Goal: Find specific fact: Find specific fact

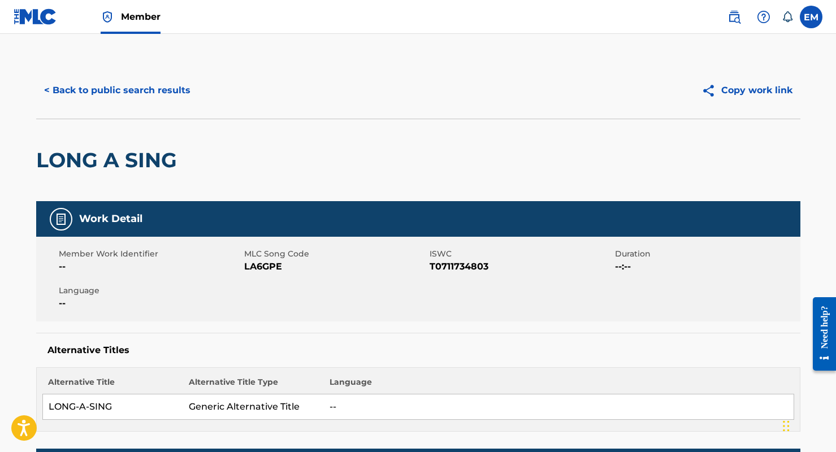
click at [161, 83] on button "< Back to public search results" at bounding box center [117, 90] width 162 height 28
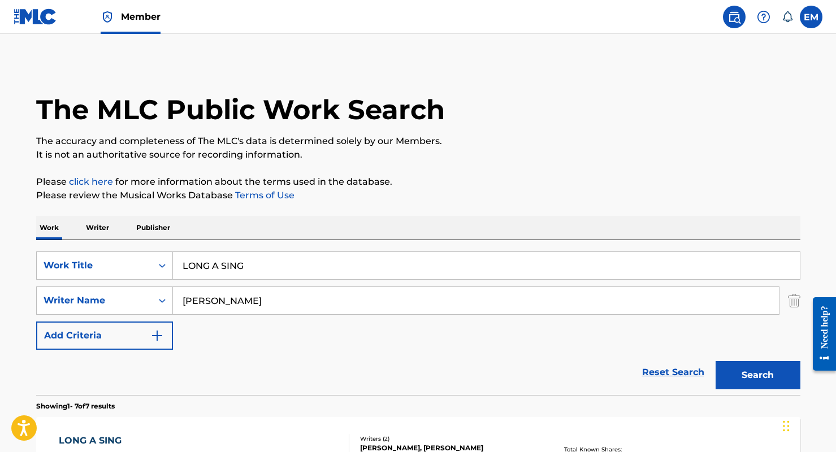
scroll to position [187, 0]
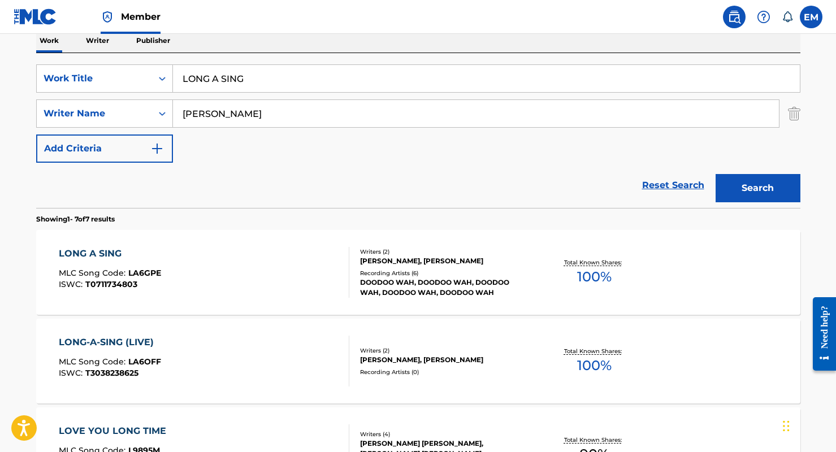
click at [160, 83] on icon "Search Form" at bounding box center [162, 78] width 11 height 11
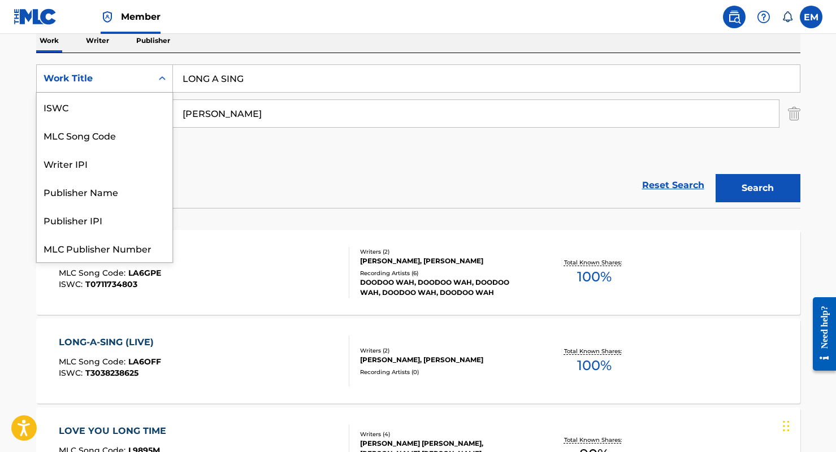
scroll to position [28, 0]
click at [94, 97] on div "MLC Song Code" at bounding box center [105, 107] width 136 height 28
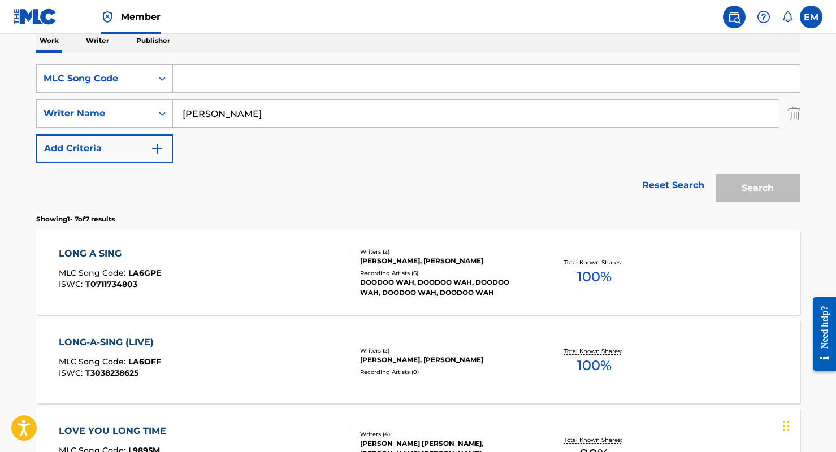
click at [201, 115] on input "[PERSON_NAME]" at bounding box center [476, 113] width 606 height 27
click at [195, 68] on input "Search Form" at bounding box center [486, 78] width 627 height 27
click at [199, 75] on input "Search Form" at bounding box center [486, 78] width 627 height 27
paste input "Y3125Z"
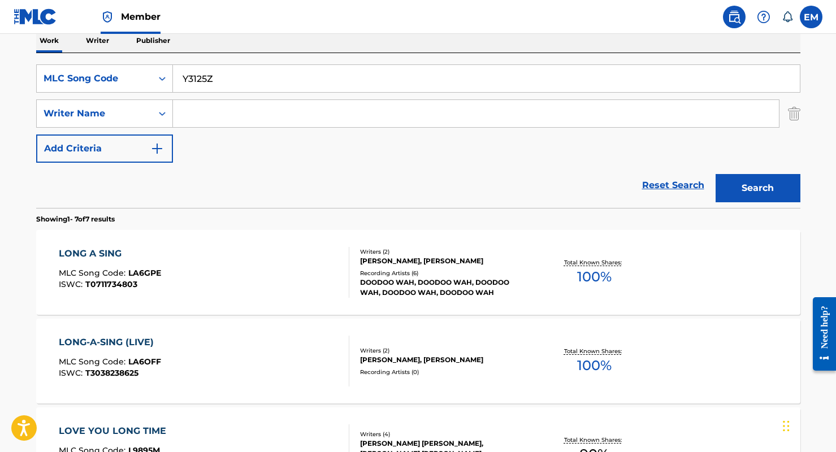
type input "Y3125Z"
drag, startPoint x: 747, startPoint y: 180, endPoint x: 735, endPoint y: 184, distance: 12.9
click at [747, 180] on button "Search" at bounding box center [758, 188] width 85 height 28
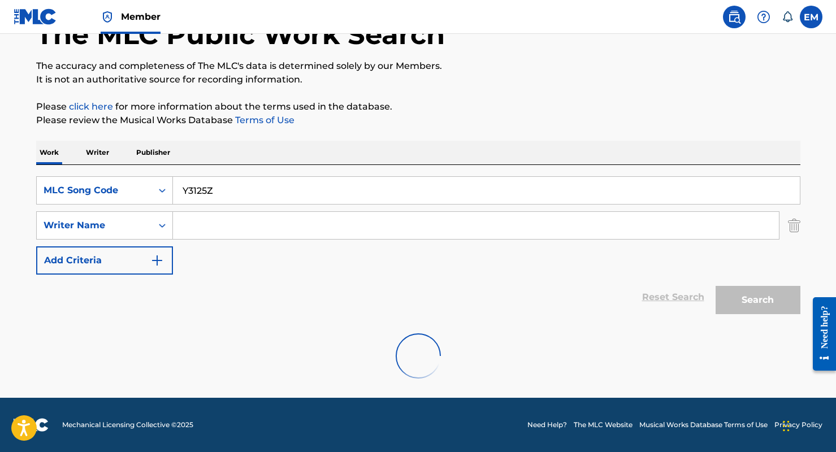
scroll to position [163, 0]
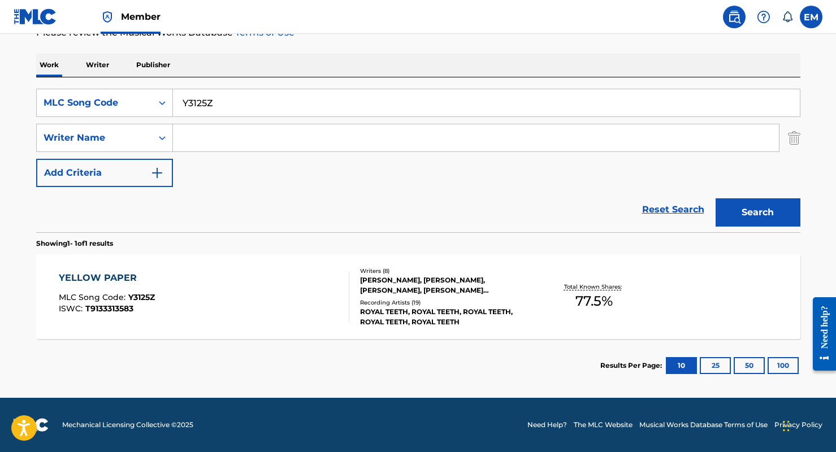
click at [169, 302] on div "YELLOW PAPER MLC Song Code : Y3125Z ISWC : T9133313583" at bounding box center [204, 296] width 291 height 51
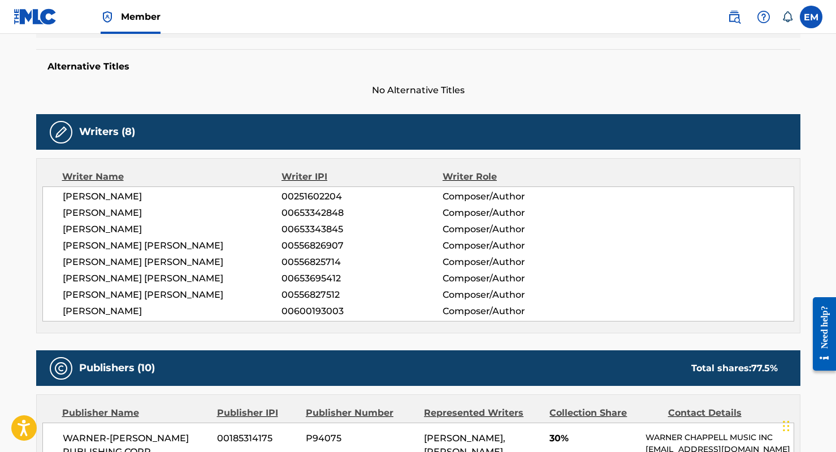
scroll to position [283, 0]
